Goal: Information Seeking & Learning: Check status

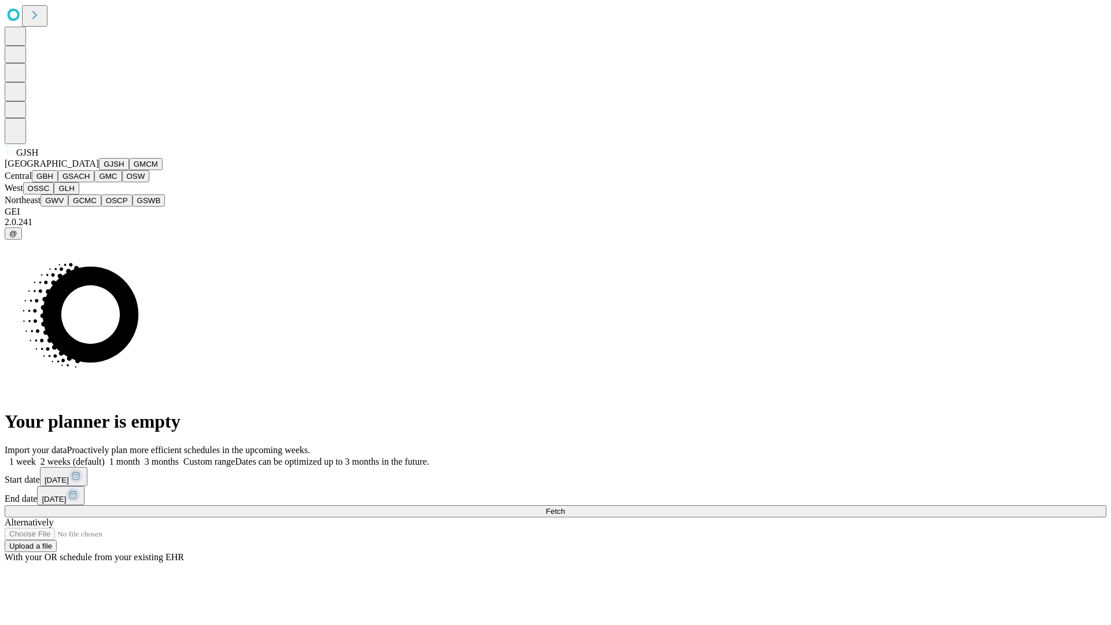
click at [99, 170] on button "GJSH" at bounding box center [114, 164] width 30 height 12
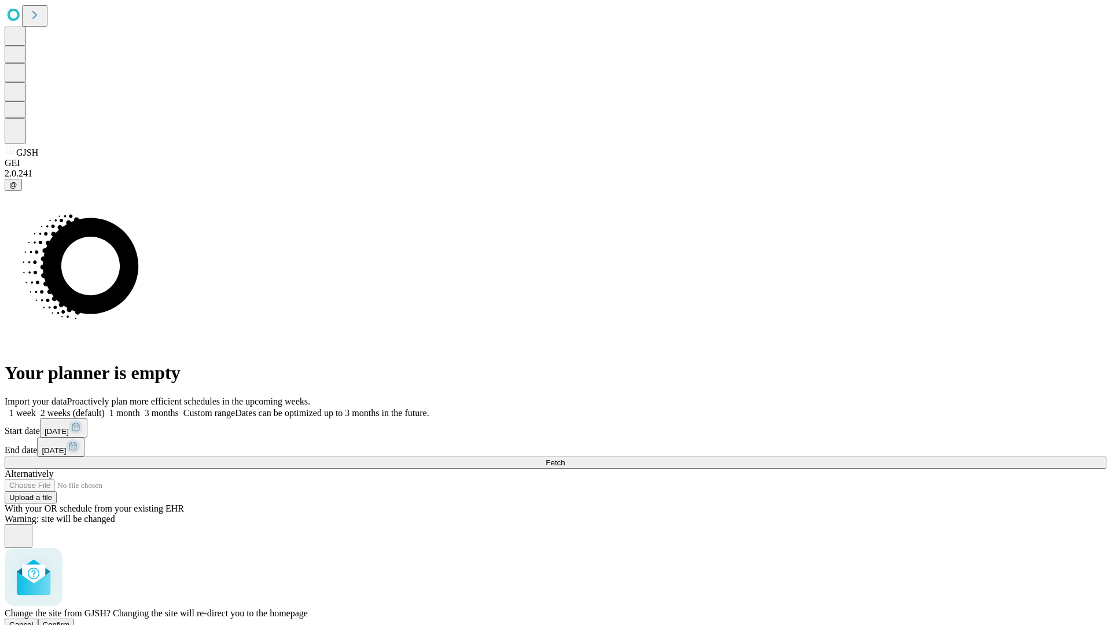
click at [70, 620] on span "Confirm" at bounding box center [56, 624] width 27 height 9
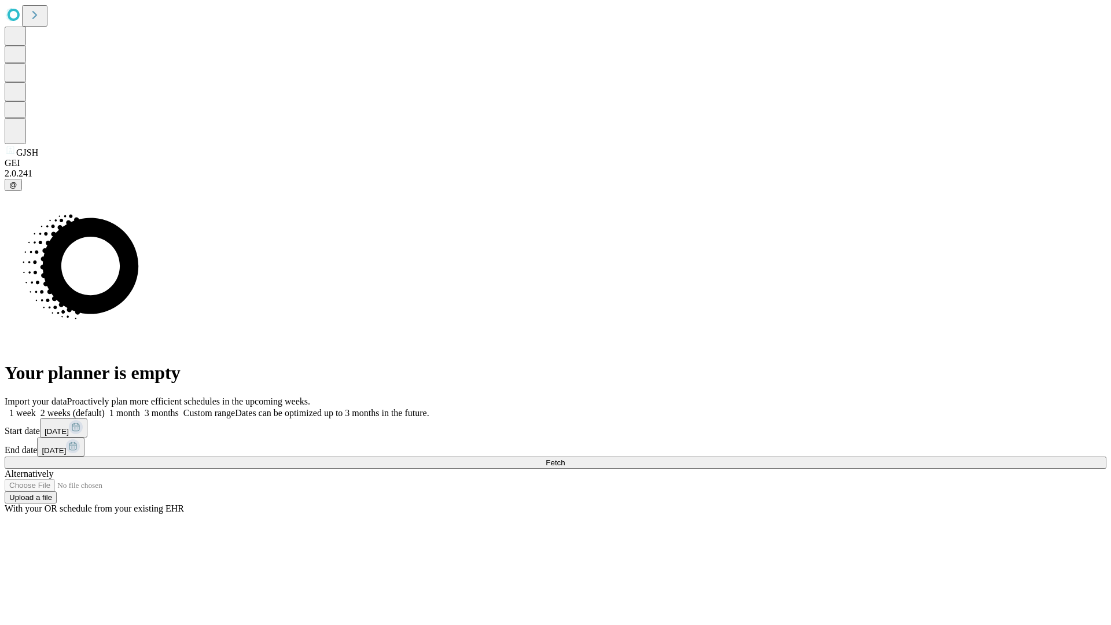
click at [36, 408] on label "1 week" at bounding box center [20, 413] width 31 height 10
click at [565, 458] on span "Fetch" at bounding box center [555, 462] width 19 height 9
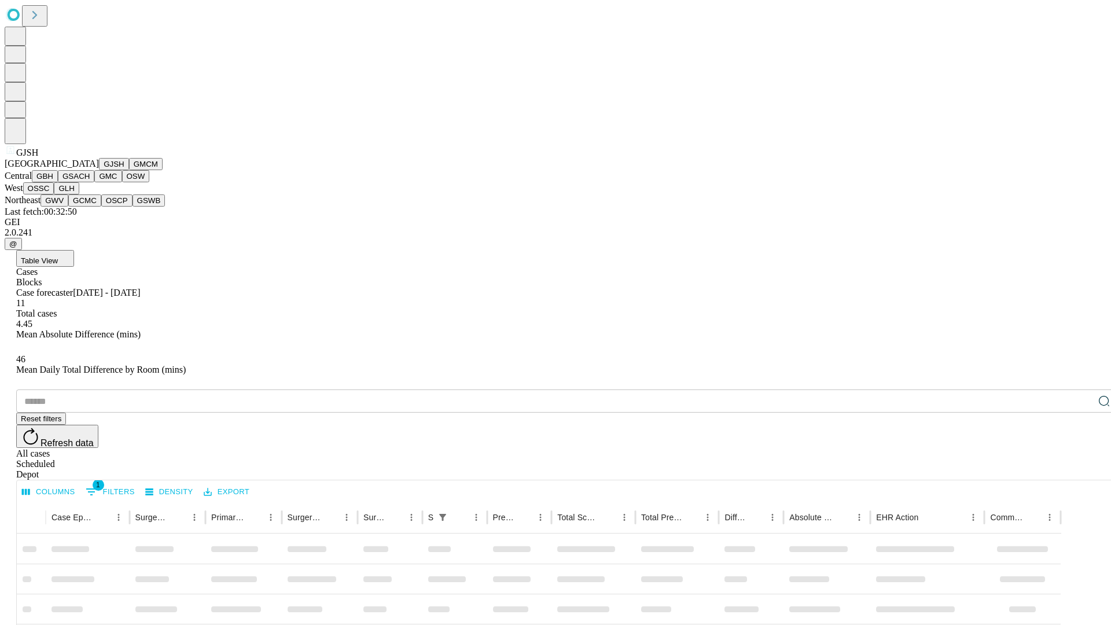
click at [129, 170] on button "GMCM" at bounding box center [146, 164] width 34 height 12
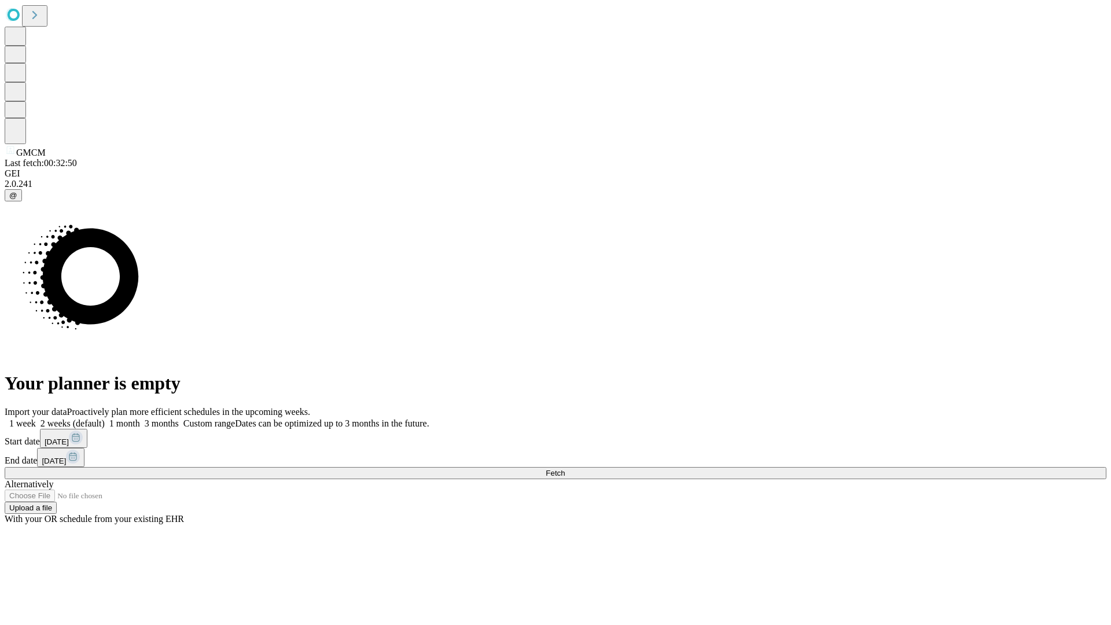
click at [36, 418] on label "1 week" at bounding box center [20, 423] width 31 height 10
click at [565, 469] on span "Fetch" at bounding box center [555, 473] width 19 height 9
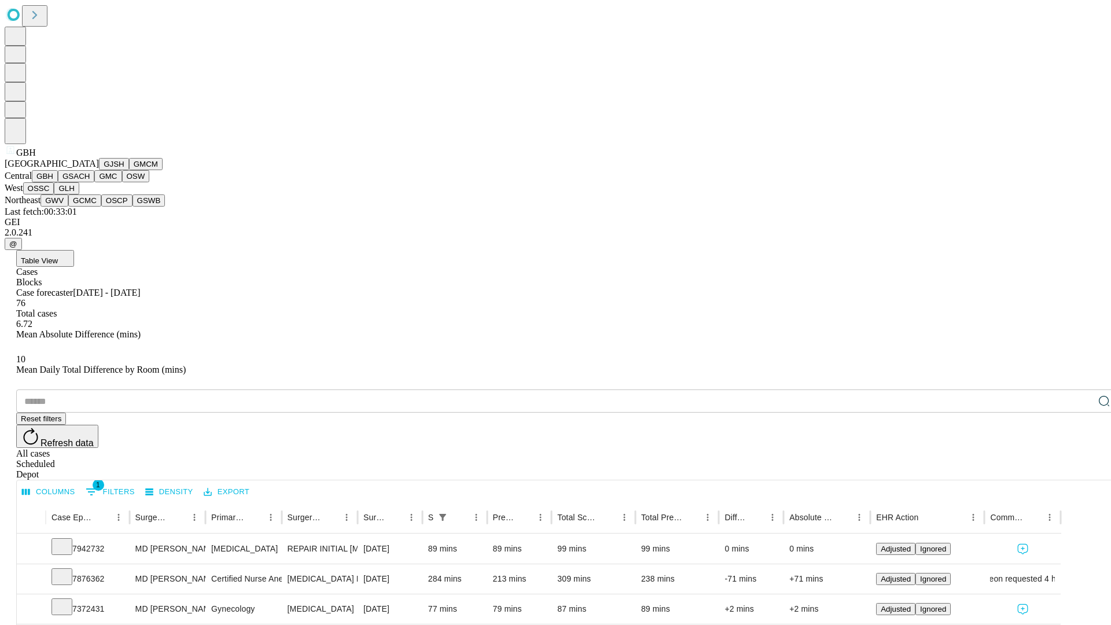
click at [90, 182] on button "GSACH" at bounding box center [76, 176] width 36 height 12
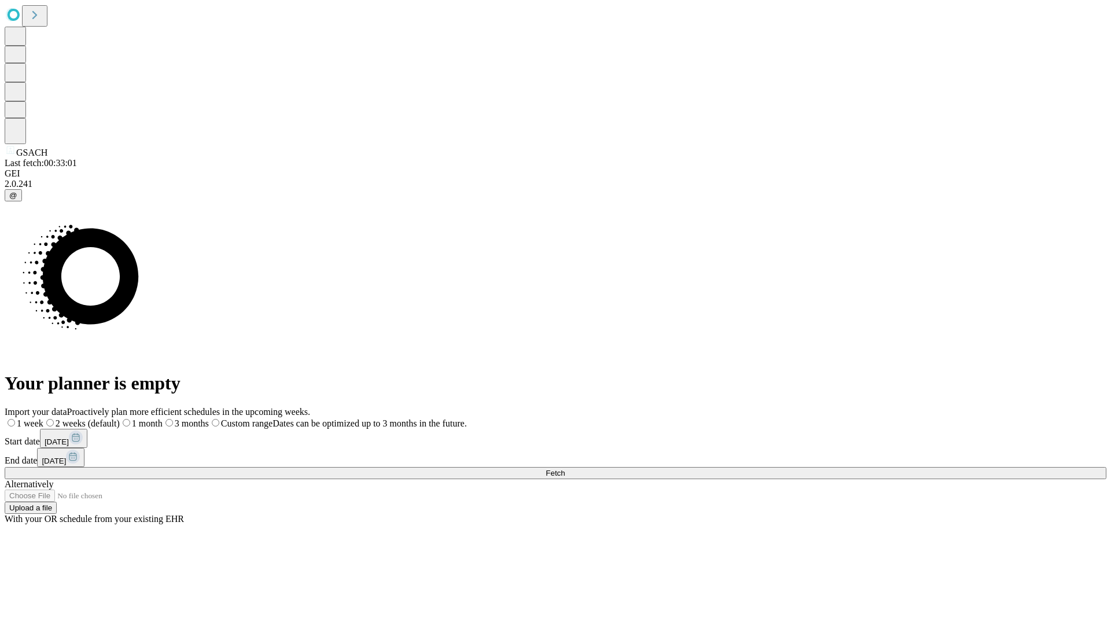
click at [565, 469] on span "Fetch" at bounding box center [555, 473] width 19 height 9
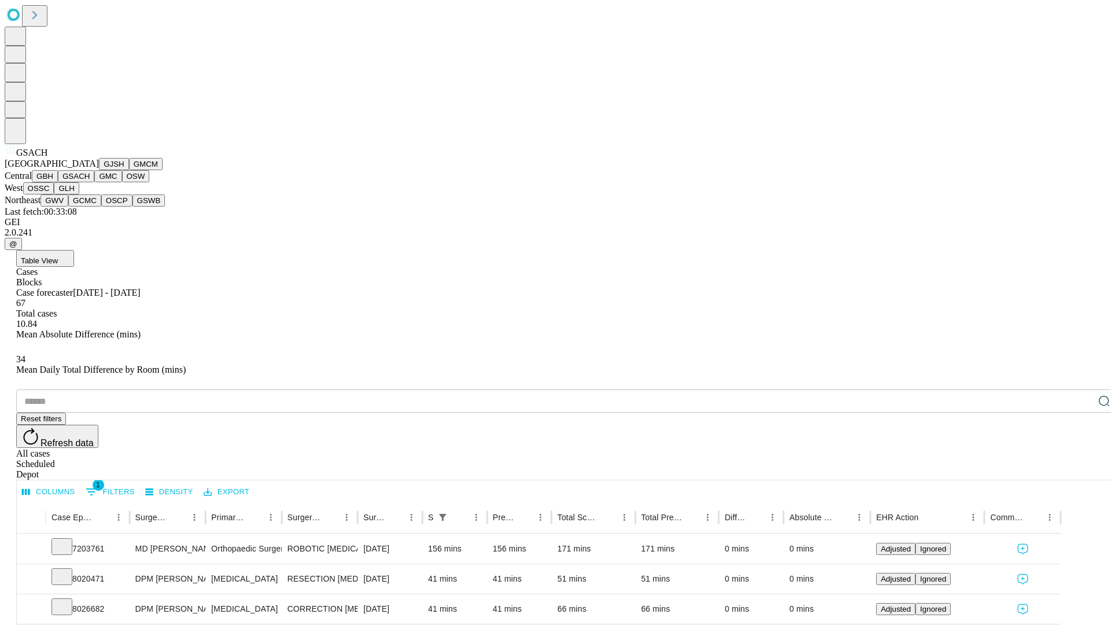
click at [94, 182] on button "GMC" at bounding box center [107, 176] width 27 height 12
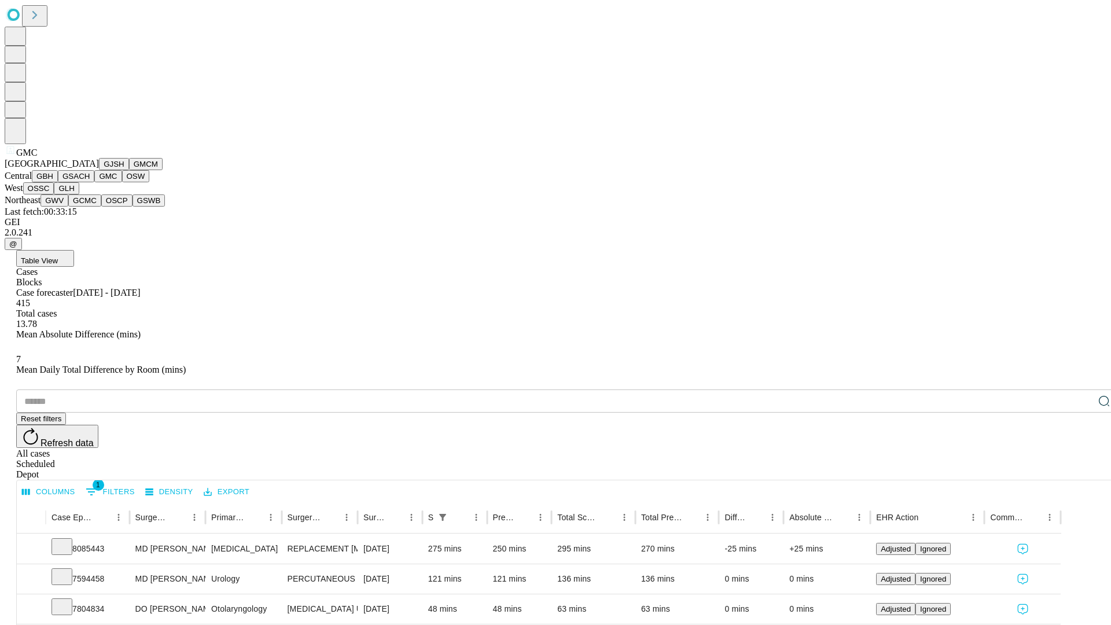
click at [122, 182] on button "OSW" at bounding box center [136, 176] width 28 height 12
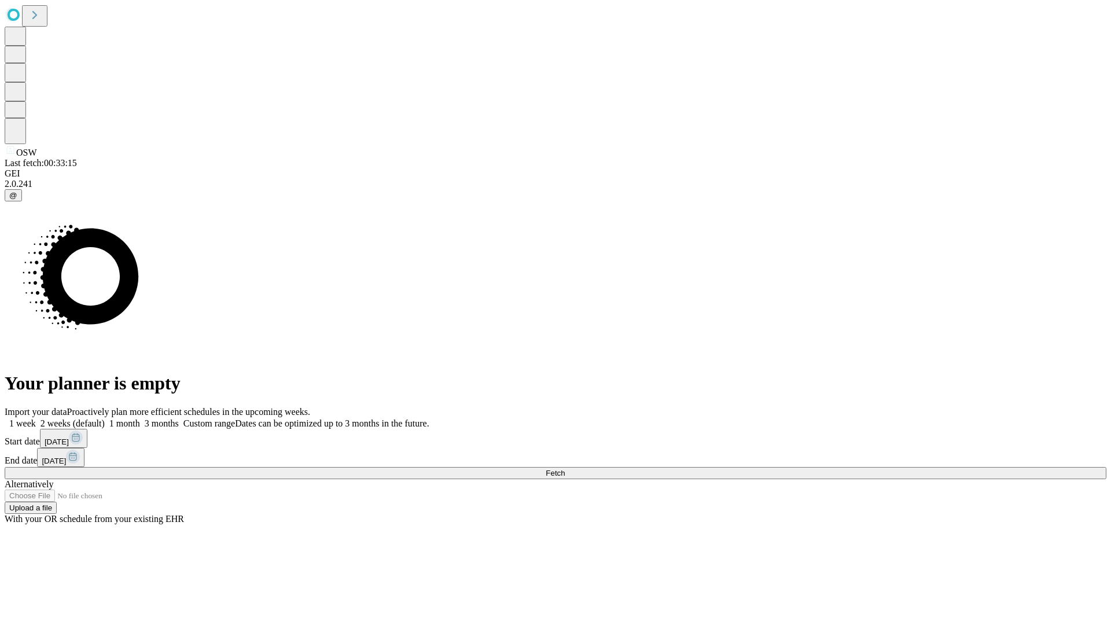
click at [565, 469] on span "Fetch" at bounding box center [555, 473] width 19 height 9
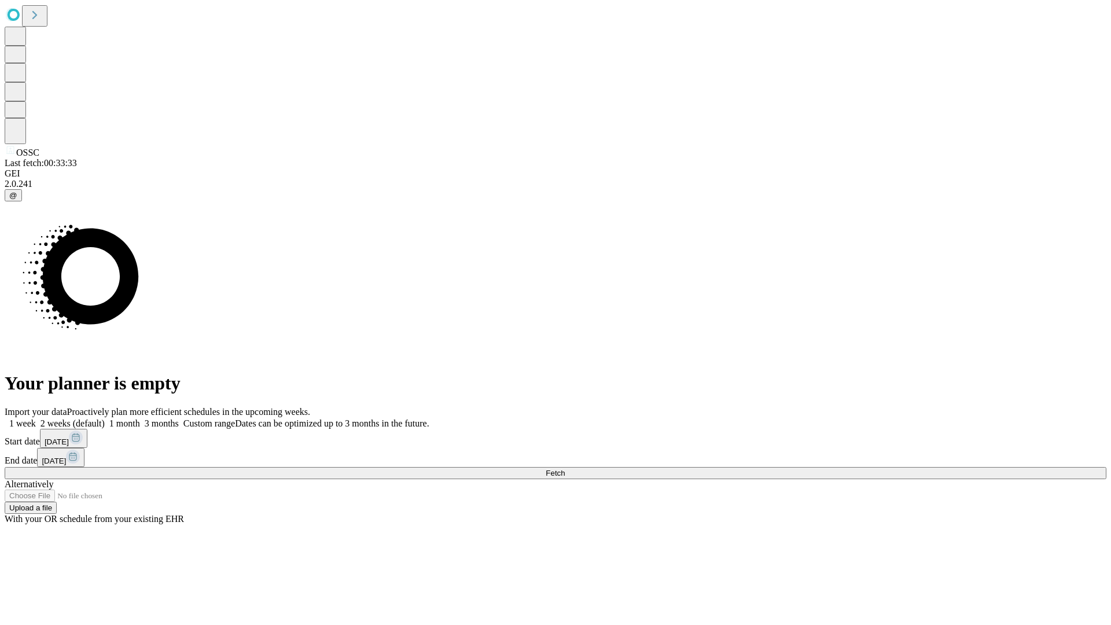
click at [36, 418] on label "1 week" at bounding box center [20, 423] width 31 height 10
click at [565, 469] on span "Fetch" at bounding box center [555, 473] width 19 height 9
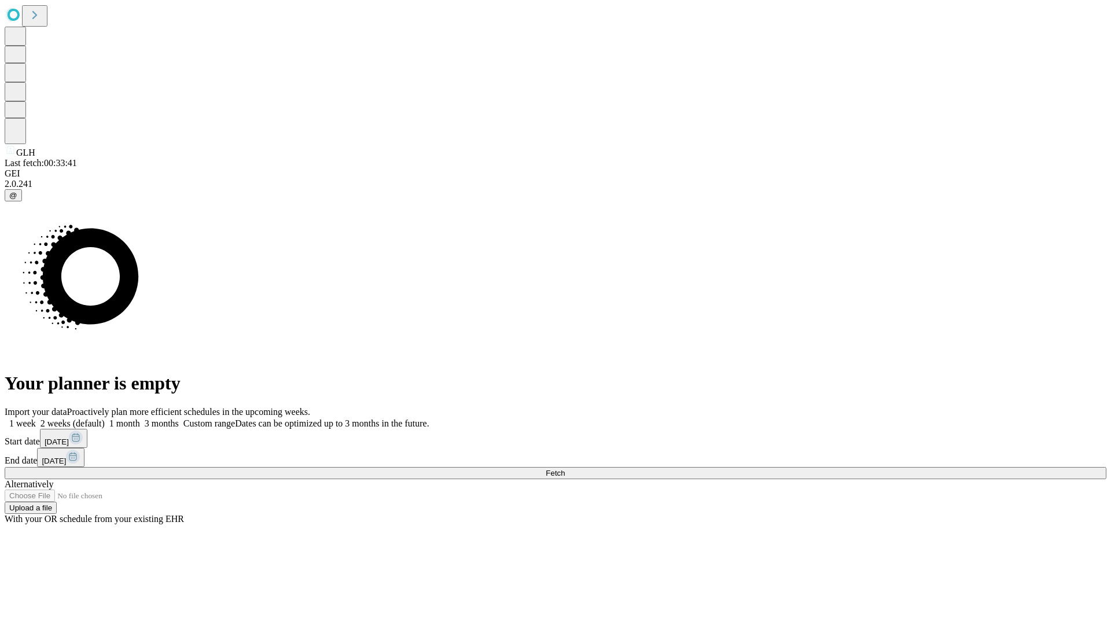
click at [36, 418] on label "1 week" at bounding box center [20, 423] width 31 height 10
click at [565, 469] on span "Fetch" at bounding box center [555, 473] width 19 height 9
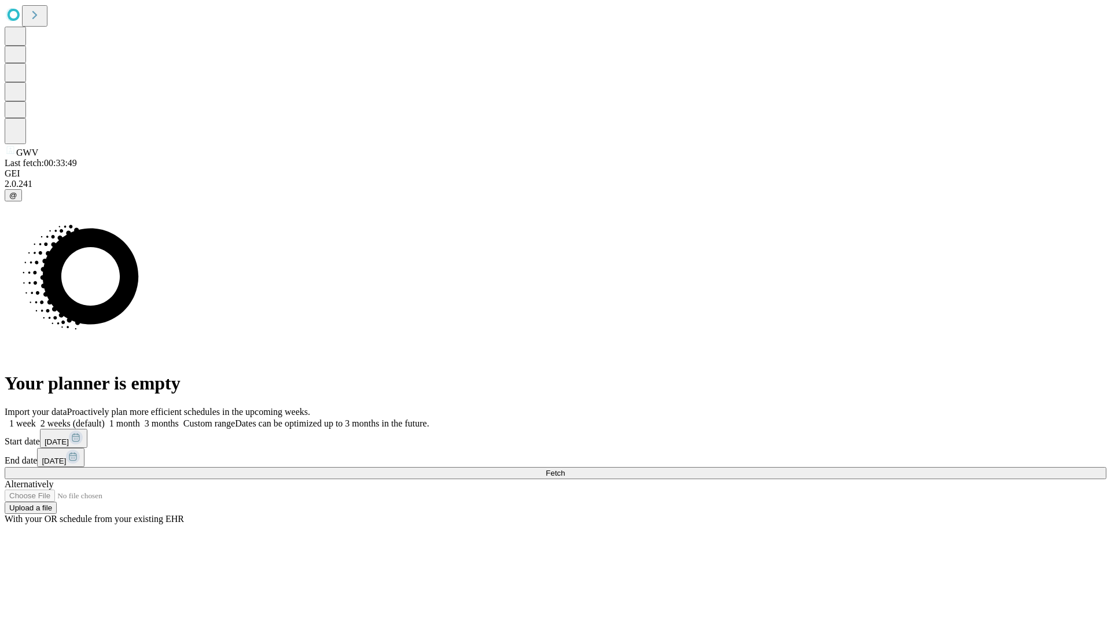
click at [36, 418] on label "1 week" at bounding box center [20, 423] width 31 height 10
click at [565, 469] on span "Fetch" at bounding box center [555, 473] width 19 height 9
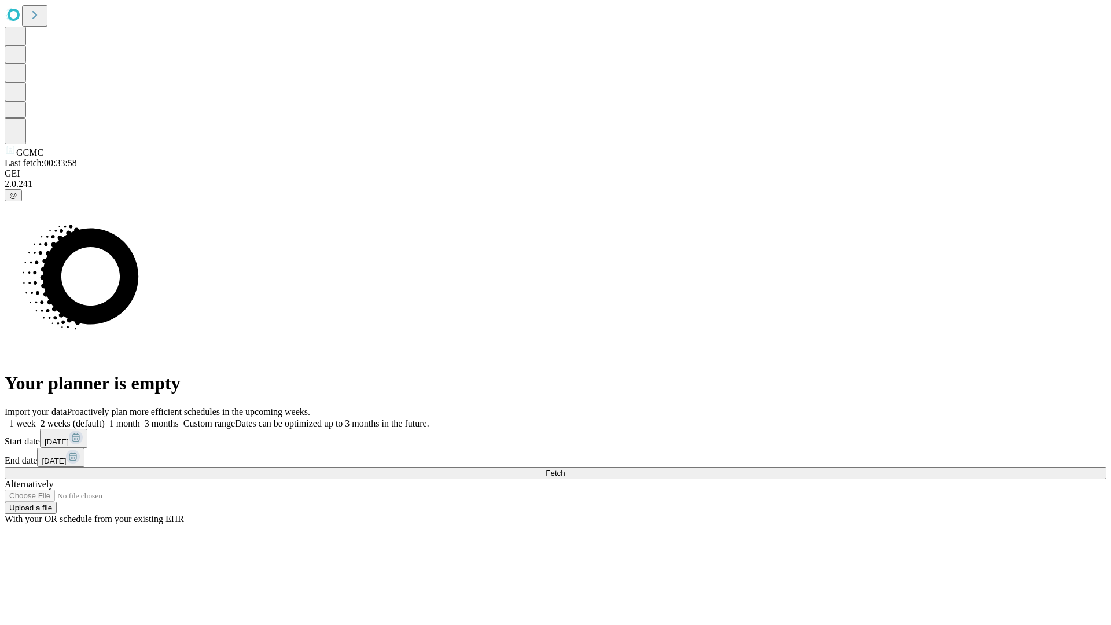
click at [36, 418] on label "1 week" at bounding box center [20, 423] width 31 height 10
click at [565, 469] on span "Fetch" at bounding box center [555, 473] width 19 height 9
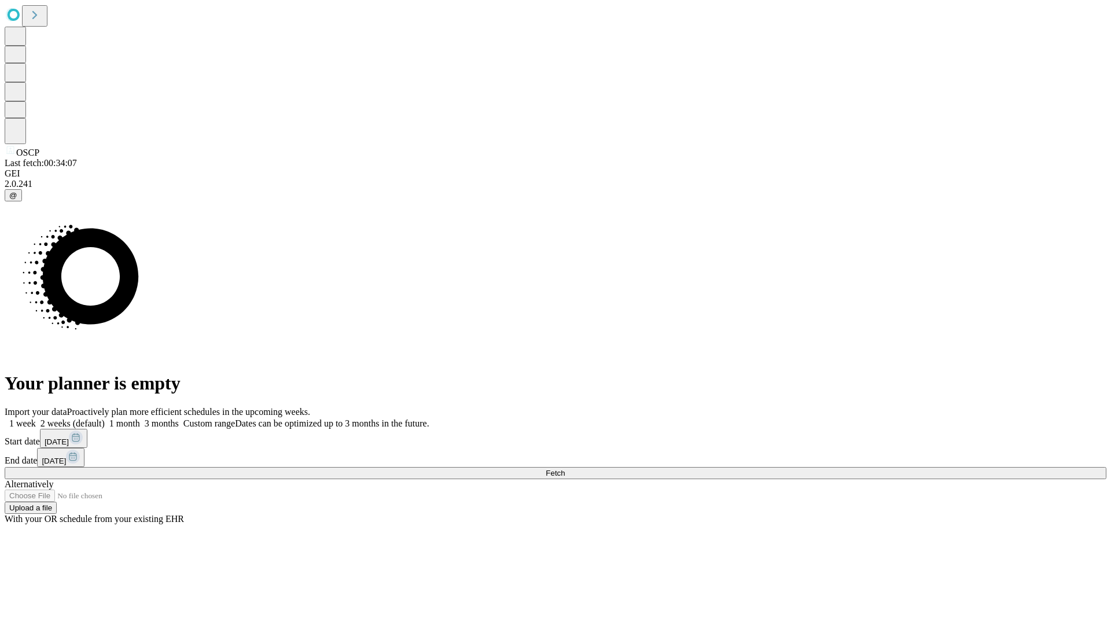
click at [565, 469] on span "Fetch" at bounding box center [555, 473] width 19 height 9
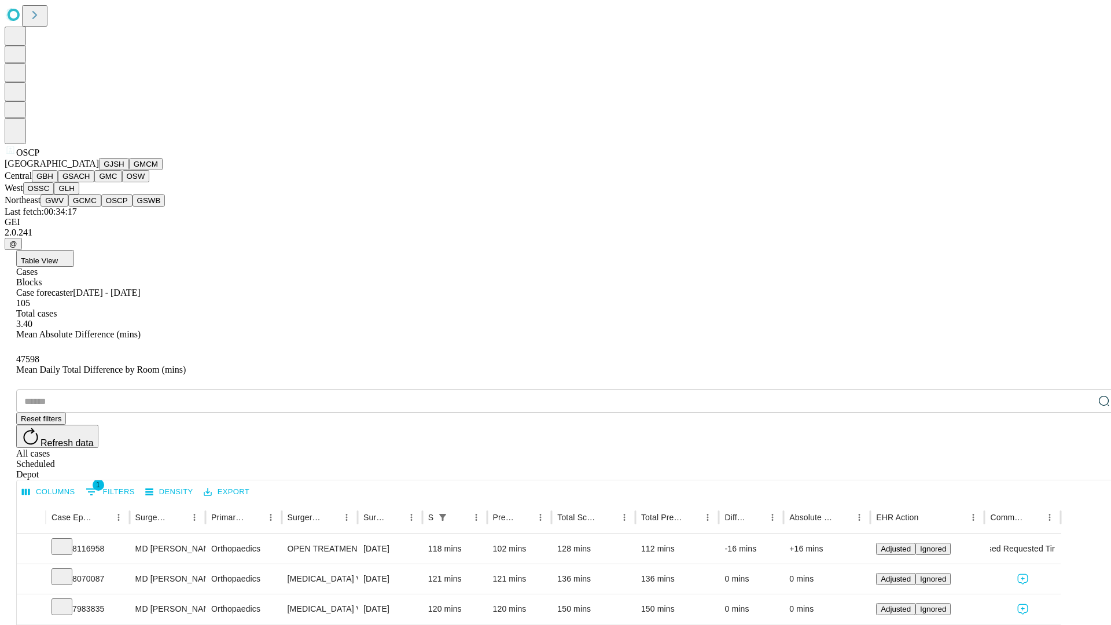
click at [132, 207] on button "GSWB" at bounding box center [148, 200] width 33 height 12
